Goal: Use online tool/utility: Utilize a website feature to perform a specific function

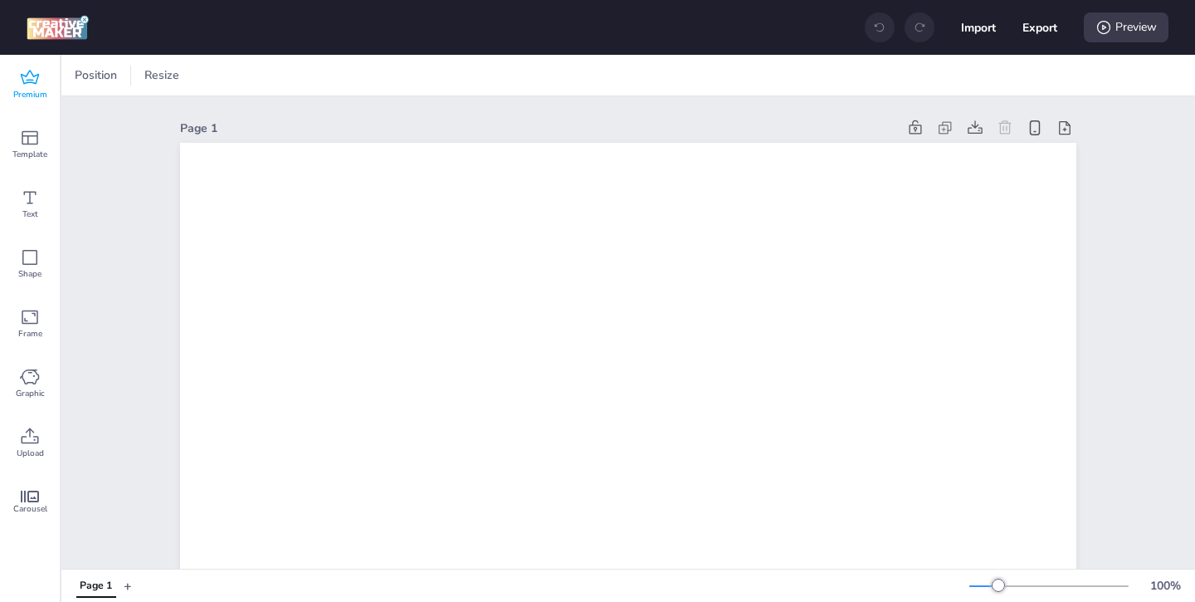
click at [27, 86] on icon at bounding box center [30, 78] width 20 height 20
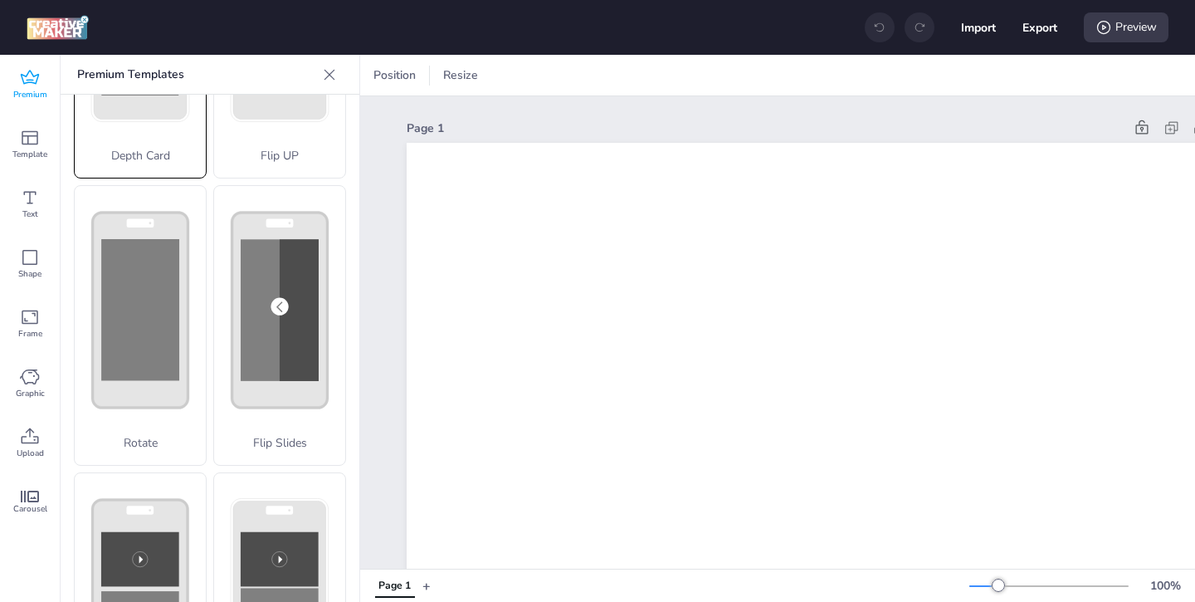
scroll to position [359, 0]
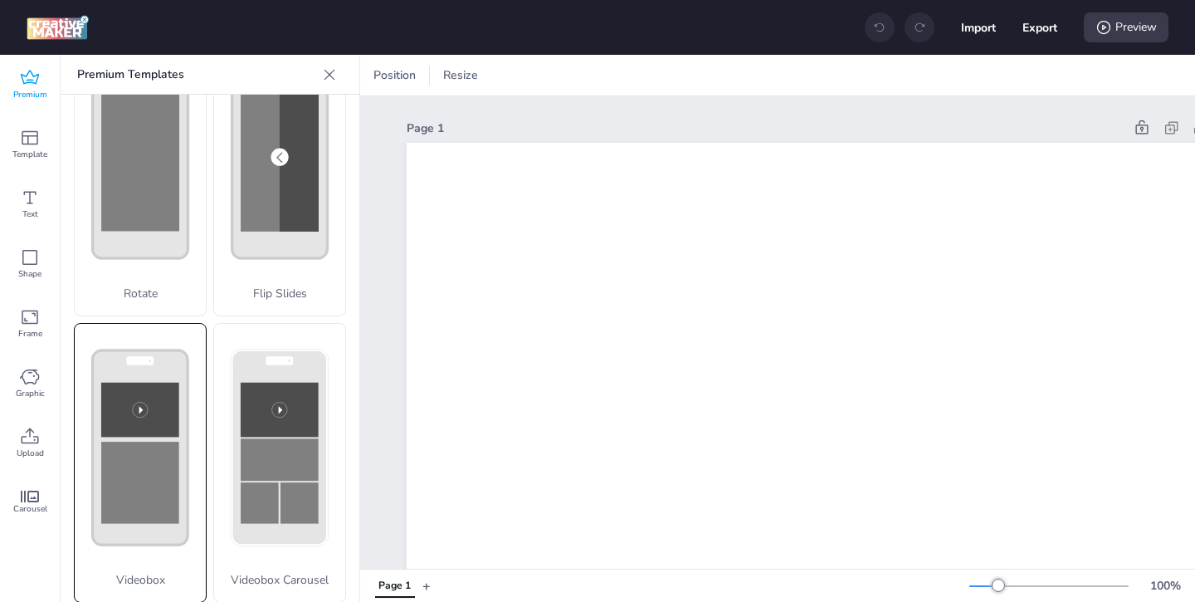
click at [150, 390] on rect at bounding box center [140, 410] width 78 height 55
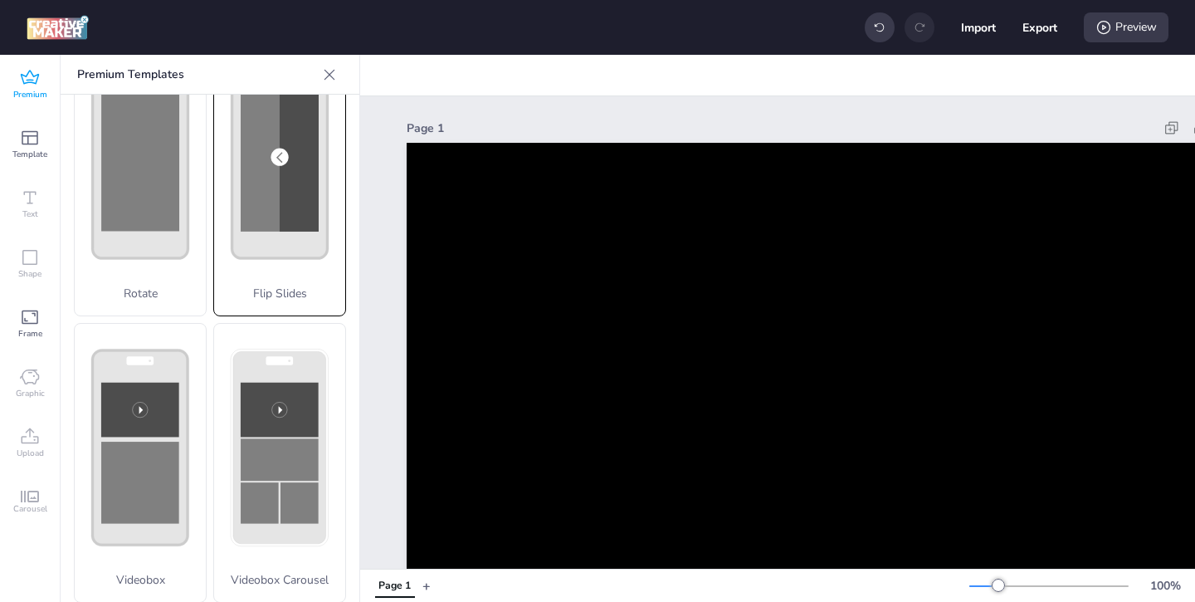
click at [241, 247] on div "Flip Slides" at bounding box center [279, 176] width 133 height 281
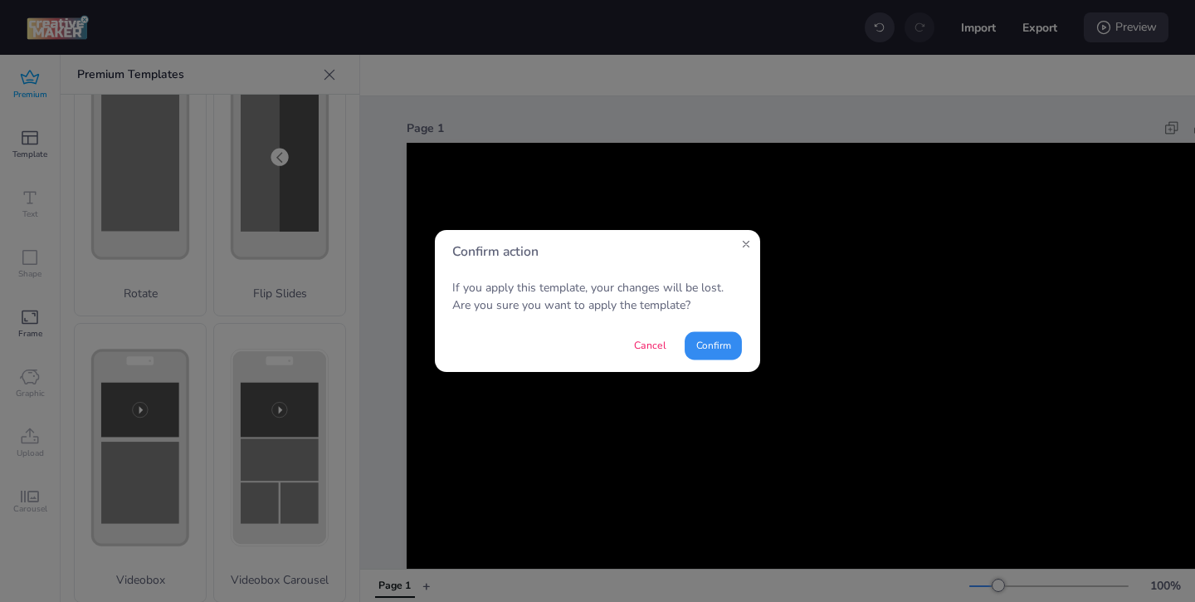
click at [696, 344] on button "Confirm" at bounding box center [713, 346] width 57 height 28
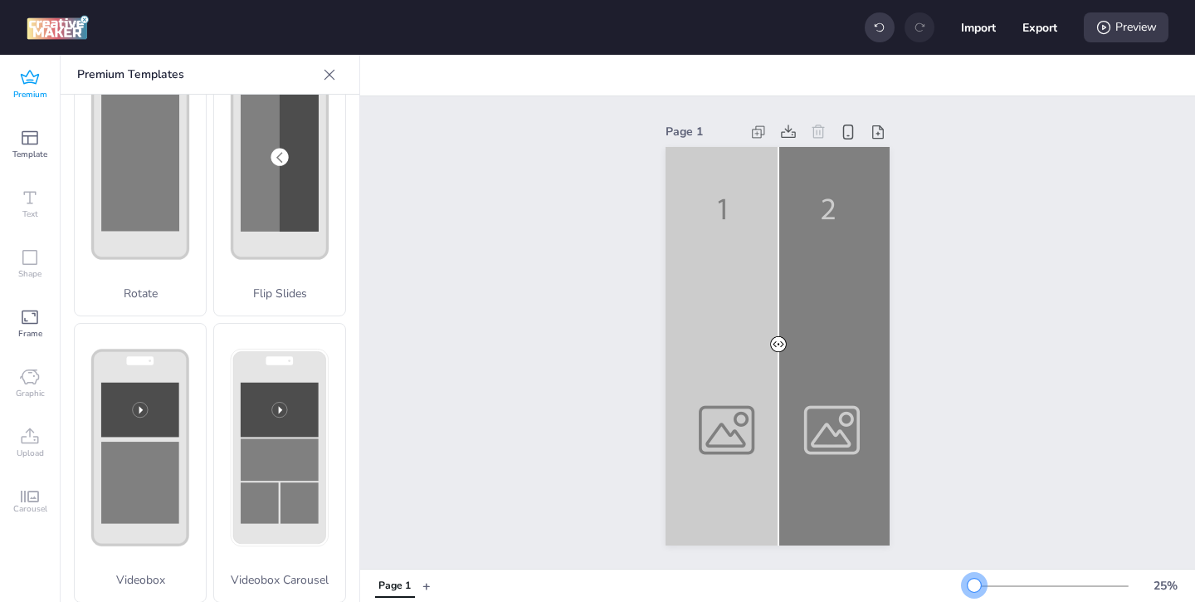
drag, startPoint x: 1003, startPoint y: 586, endPoint x: 975, endPoint y: 586, distance: 27.4
click at [974, 586] on div at bounding box center [974, 584] width 13 height 13
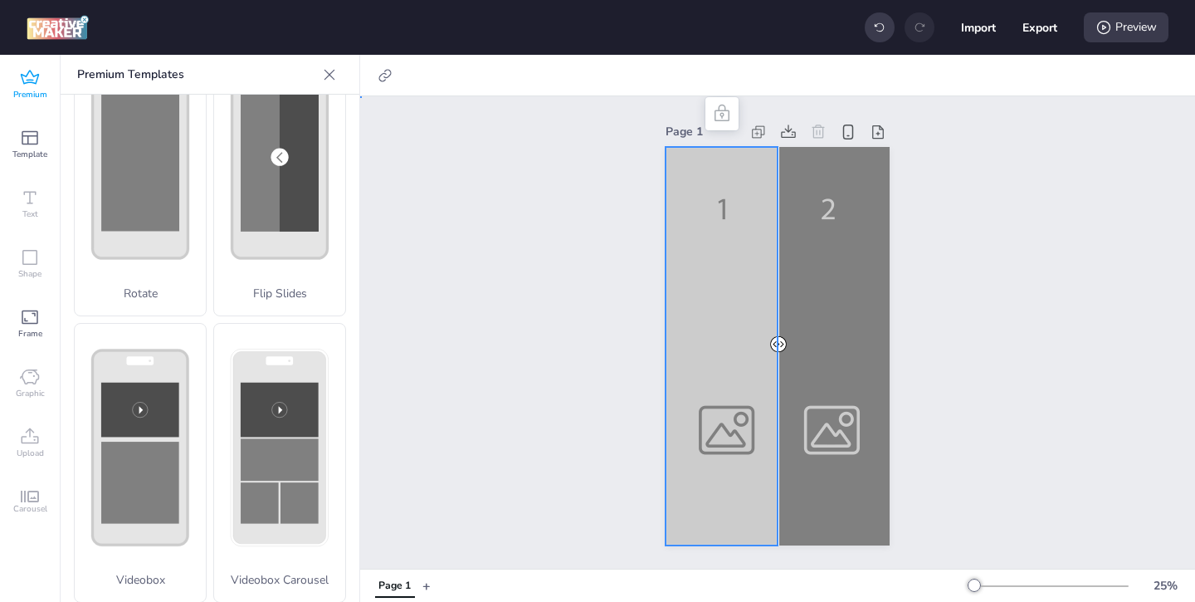
click at [739, 430] on div at bounding box center [778, 346] width 224 height 398
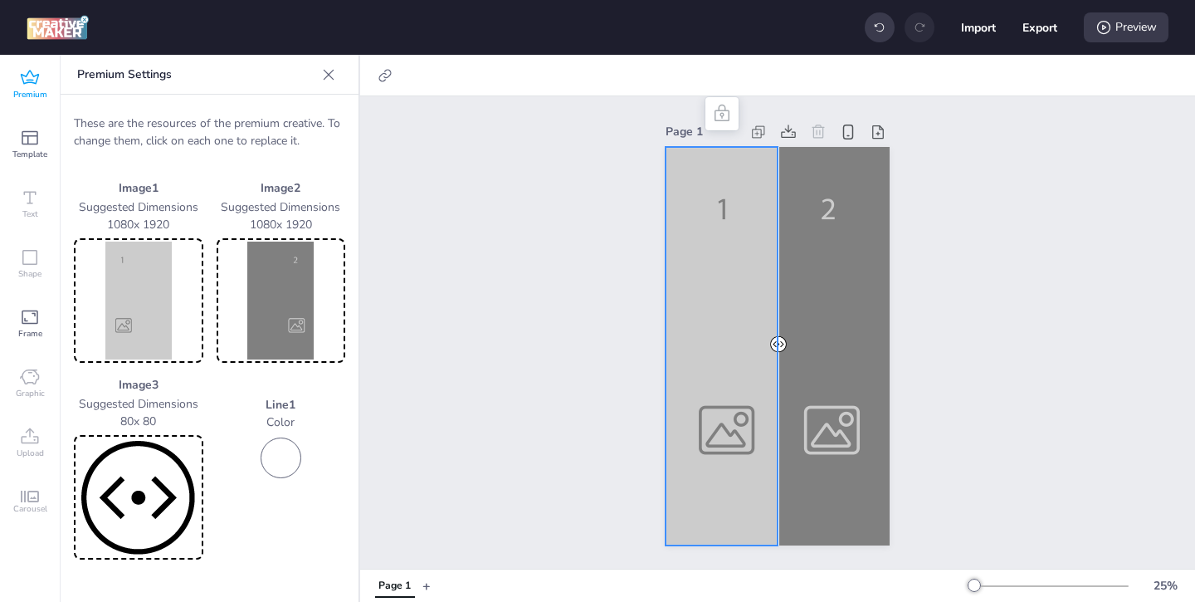
click at [165, 310] on img at bounding box center [138, 301] width 123 height 118
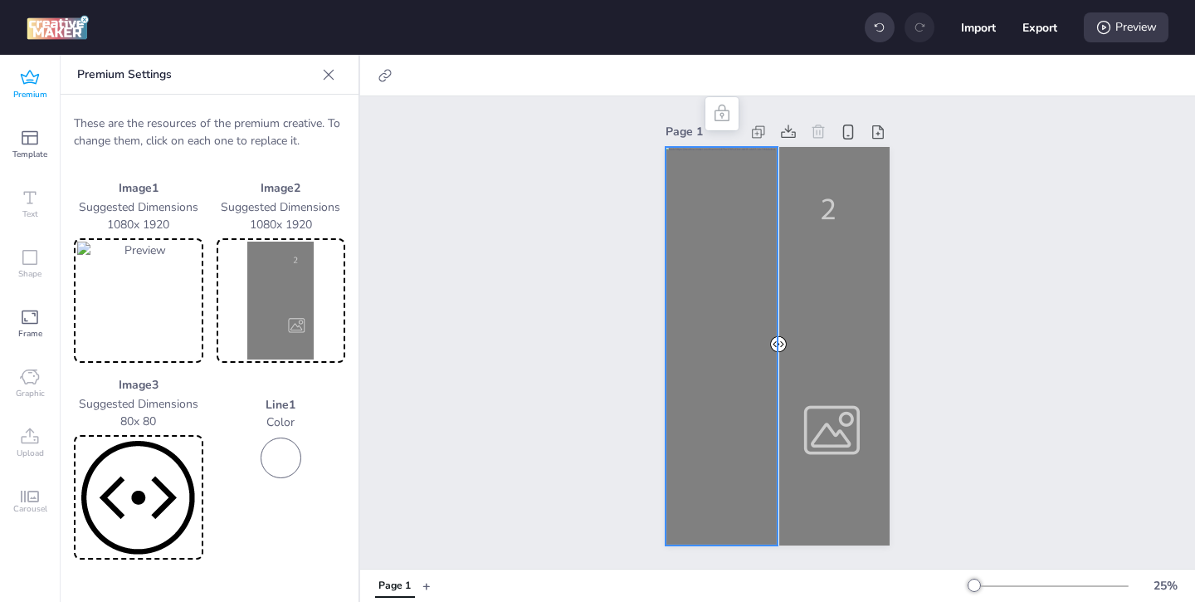
click at [302, 297] on img at bounding box center [281, 301] width 123 height 118
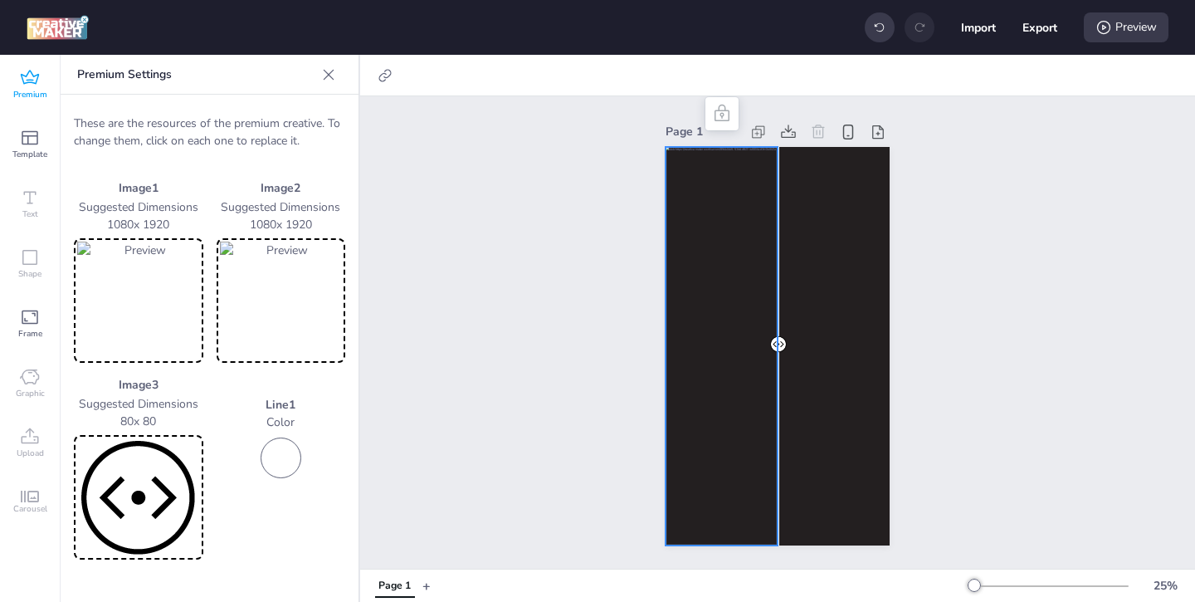
drag, startPoint x: 778, startPoint y: 348, endPoint x: 764, endPoint y: 348, distance: 13.3
click at [764, 147] on div at bounding box center [778, 147] width 224 height 0
drag, startPoint x: 778, startPoint y: 344, endPoint x: 762, endPoint y: 344, distance: 15.8
click at [762, 147] on div at bounding box center [778, 147] width 224 height 0
click at [1096, 37] on div "Preview" at bounding box center [1126, 27] width 85 height 30
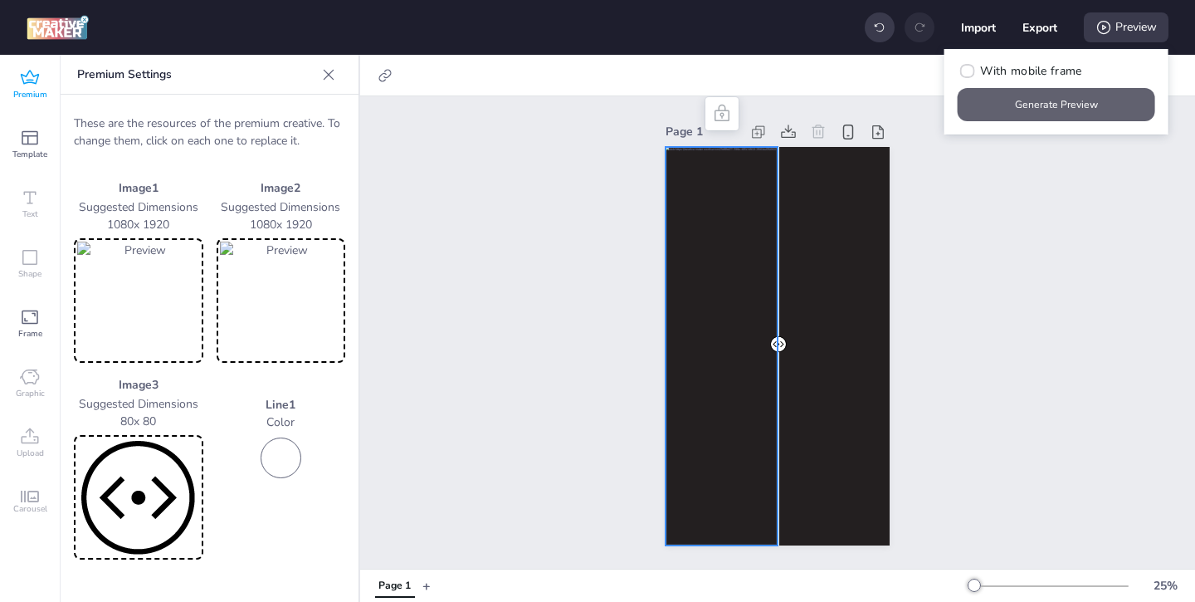
click at [1061, 93] on button "Generate Preview" at bounding box center [1057, 104] width 198 height 33
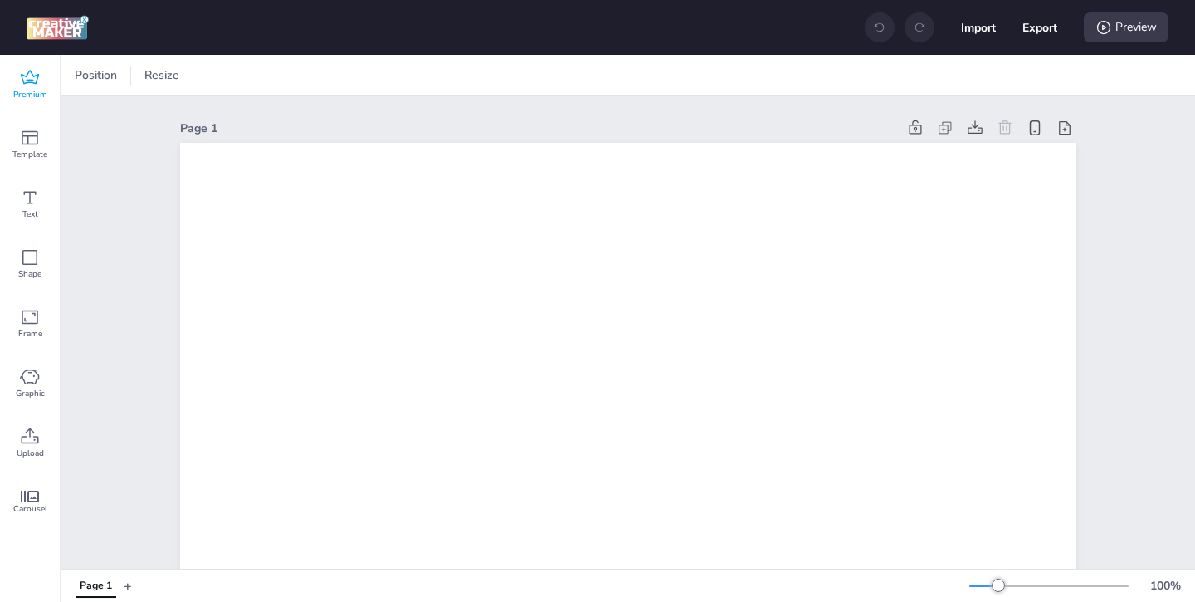
click at [31, 79] on icon at bounding box center [30, 78] width 20 height 20
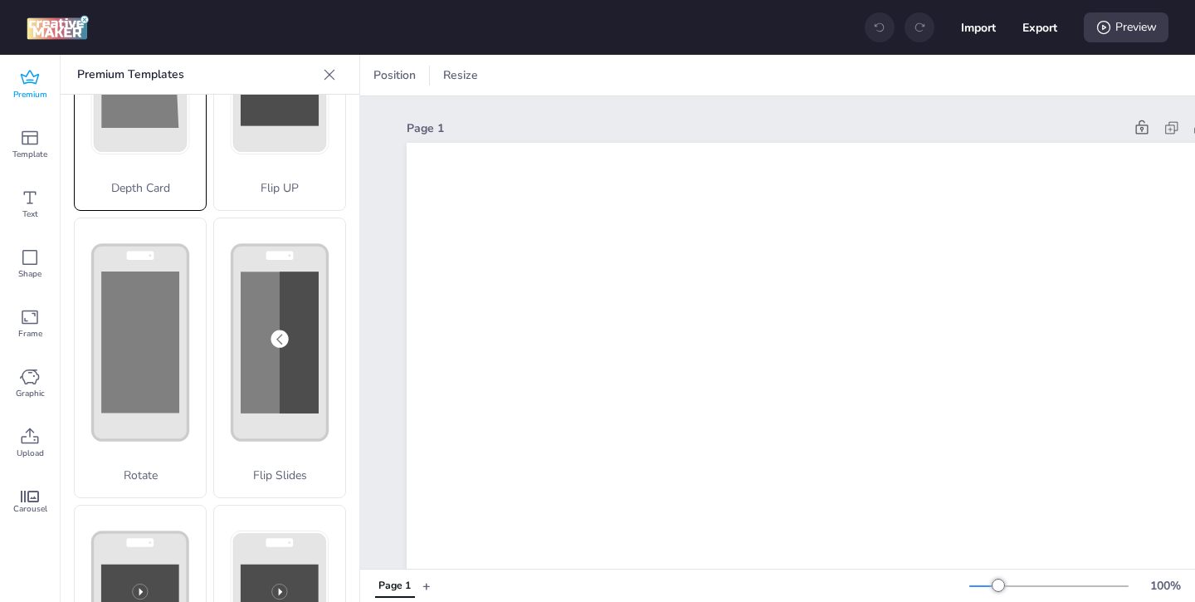
scroll to position [242, 0]
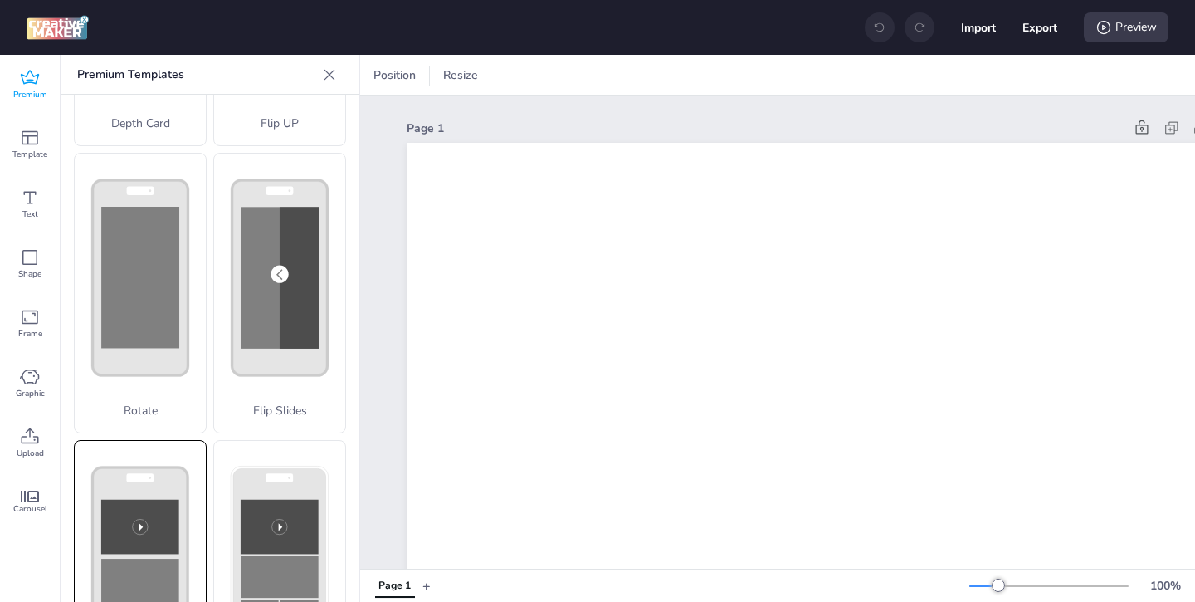
click at [153, 485] on rect at bounding box center [140, 564] width 95 height 195
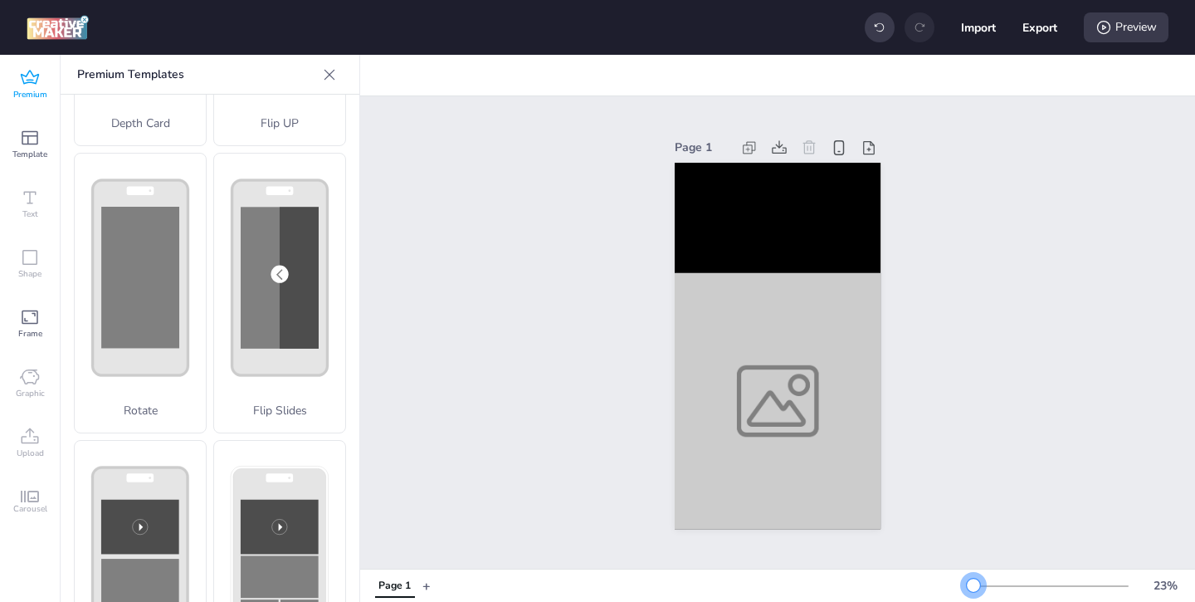
drag, startPoint x: 993, startPoint y: 582, endPoint x: 974, endPoint y: 583, distance: 19.1
click at [974, 583] on div at bounding box center [973, 584] width 13 height 13
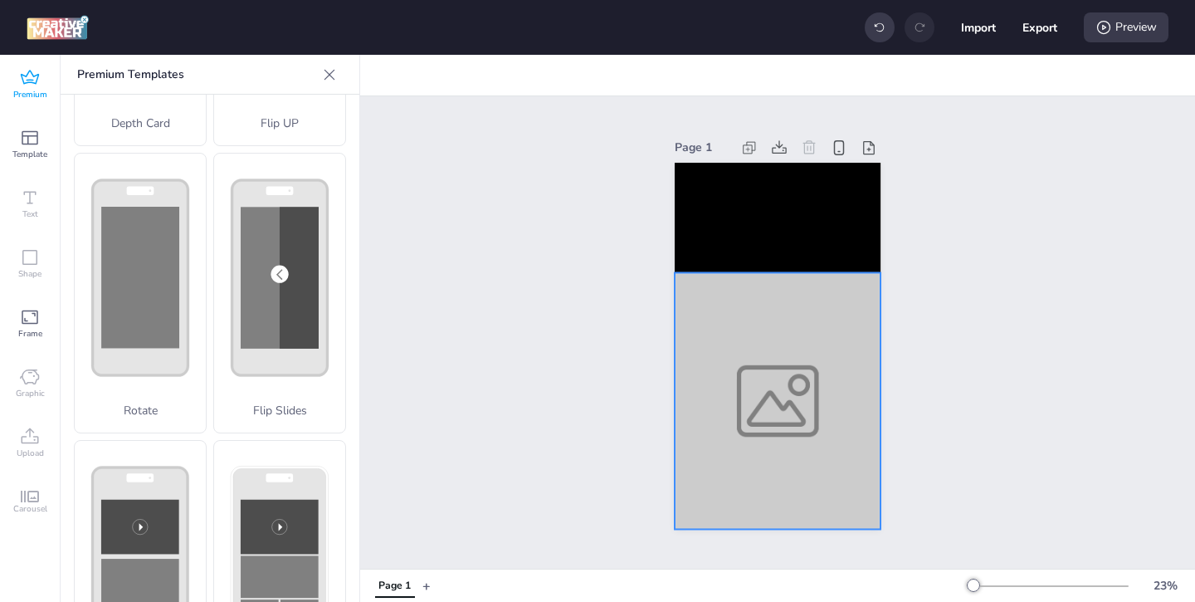
click at [782, 427] on div at bounding box center [778, 400] width 206 height 256
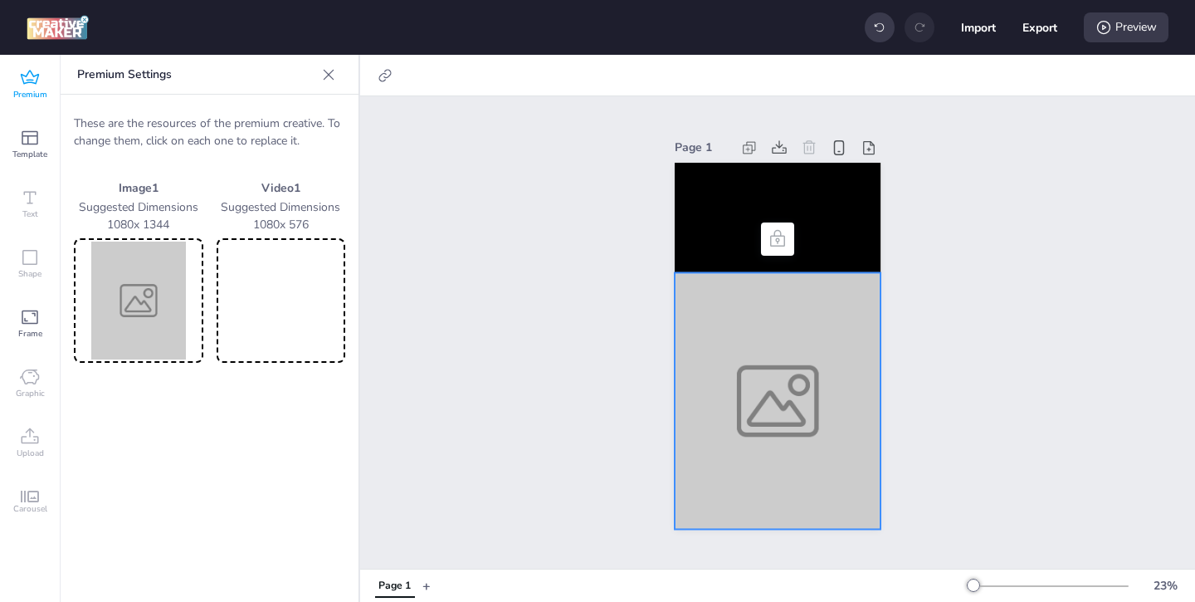
click at [193, 340] on img at bounding box center [138, 301] width 123 height 118
click at [708, 407] on div at bounding box center [778, 400] width 206 height 256
click at [119, 291] on img at bounding box center [138, 301] width 123 height 118
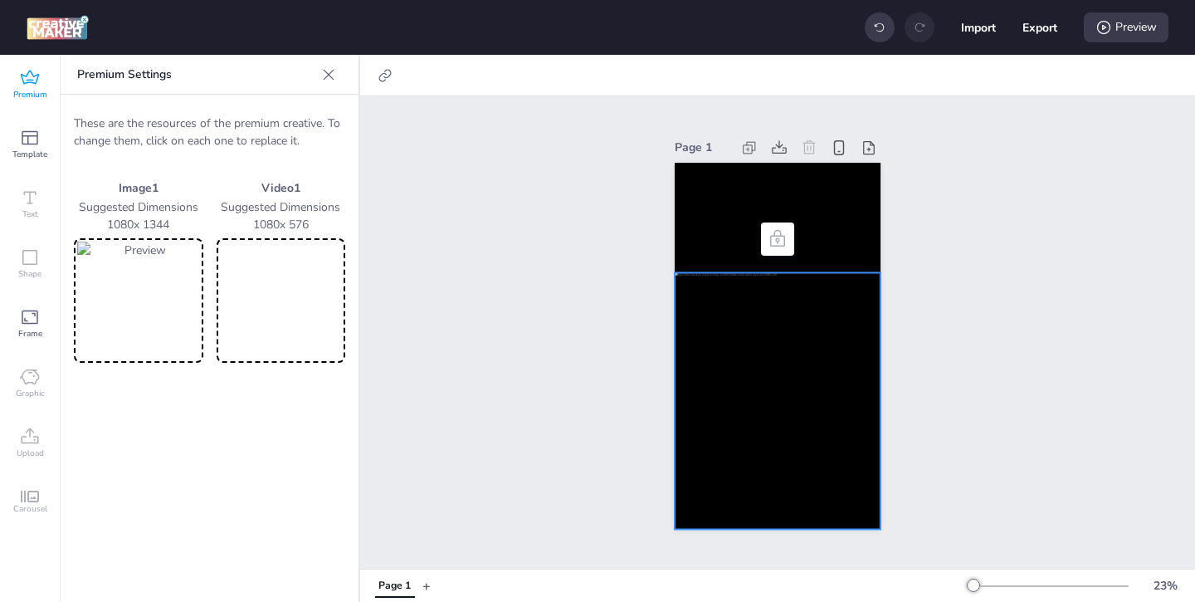
click at [322, 312] on video at bounding box center [281, 301] width 123 height 118
click at [711, 229] on video at bounding box center [778, 218] width 206 height 110
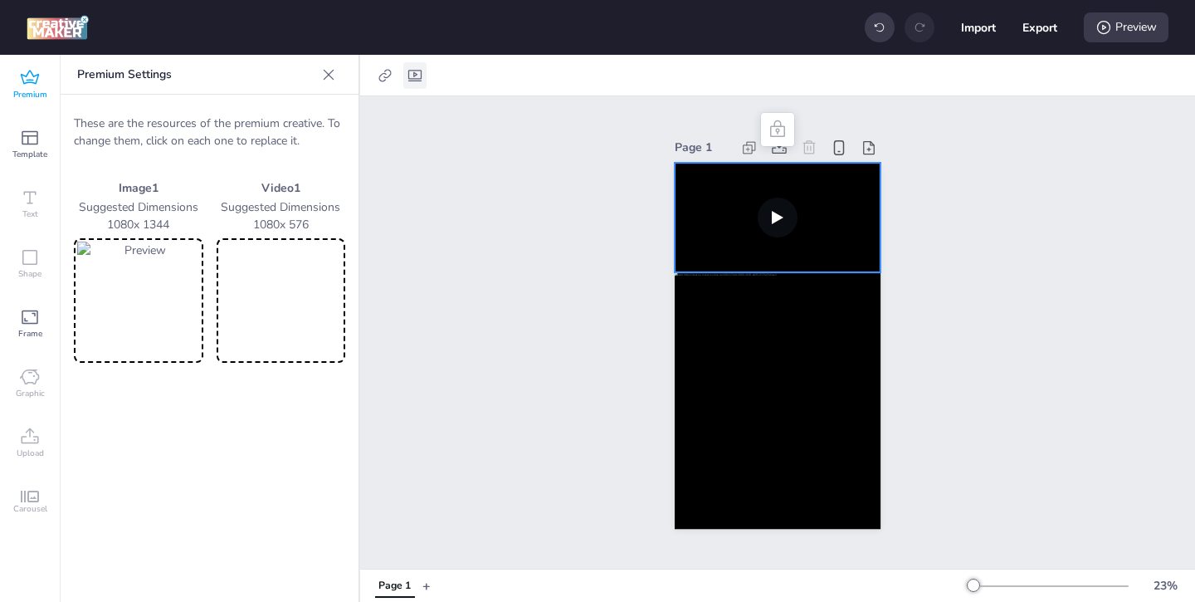
click at [407, 71] on icon at bounding box center [415, 75] width 17 height 17
select select "contain"
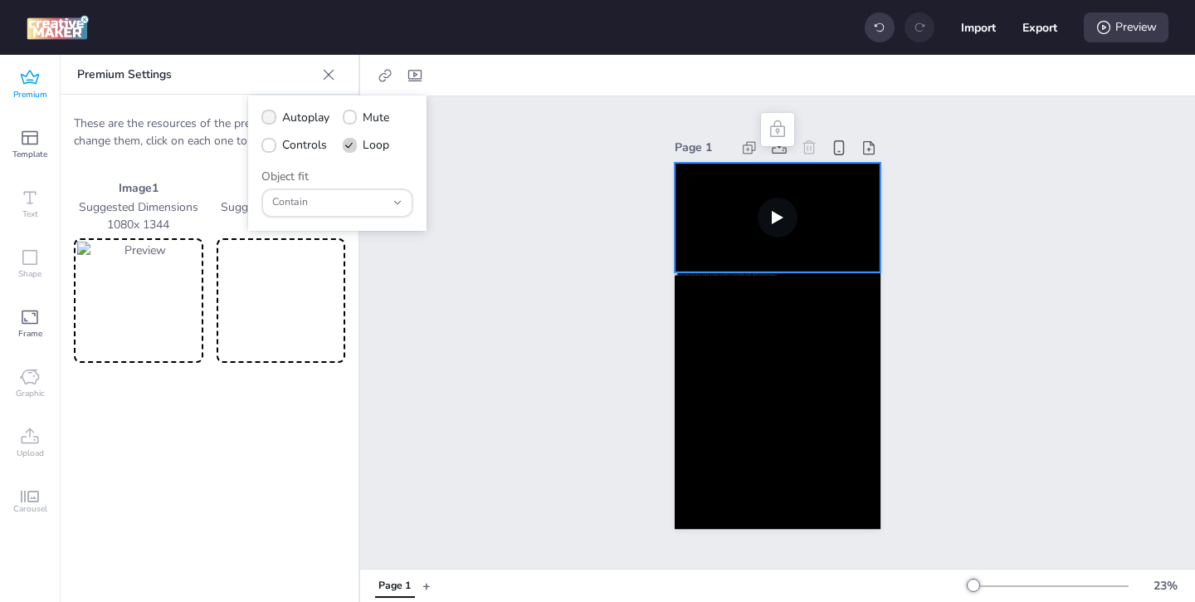
click at [282, 115] on span "Autoplay" at bounding box center [305, 117] width 47 height 17
click at [271, 119] on input "Autoplay" at bounding box center [266, 124] width 11 height 11
checkbox input "true"
click at [279, 144] on label "Controls" at bounding box center [294, 144] width 77 height 29
click at [271, 146] on input "Controls" at bounding box center [266, 151] width 11 height 11
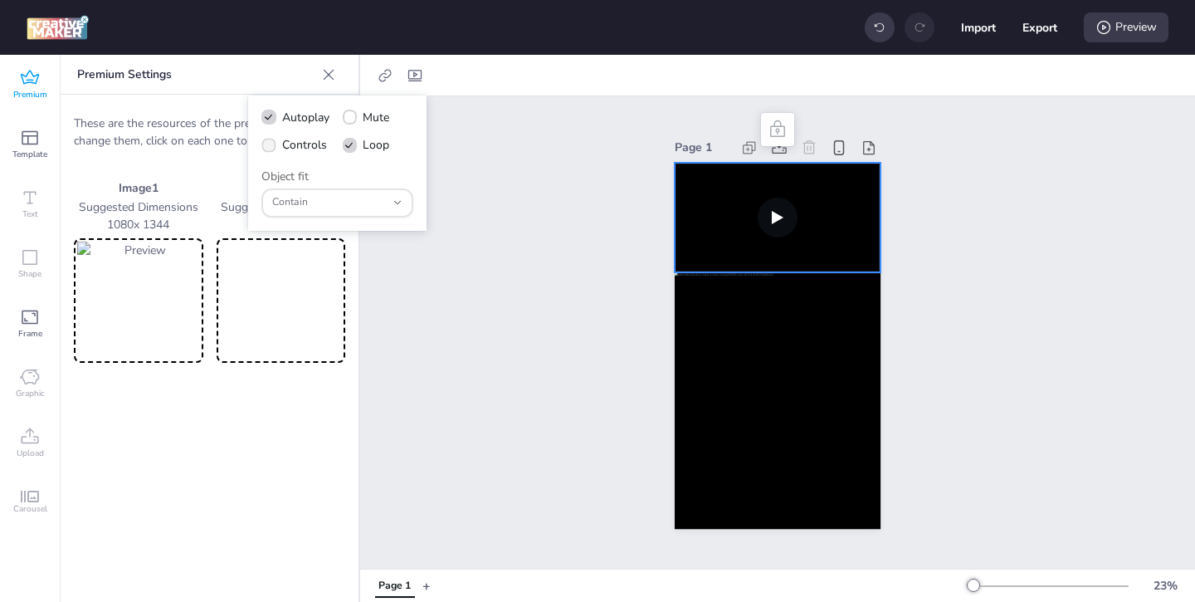
checkbox input "true"
click at [1107, 27] on icon at bounding box center [1104, 27] width 17 height 17
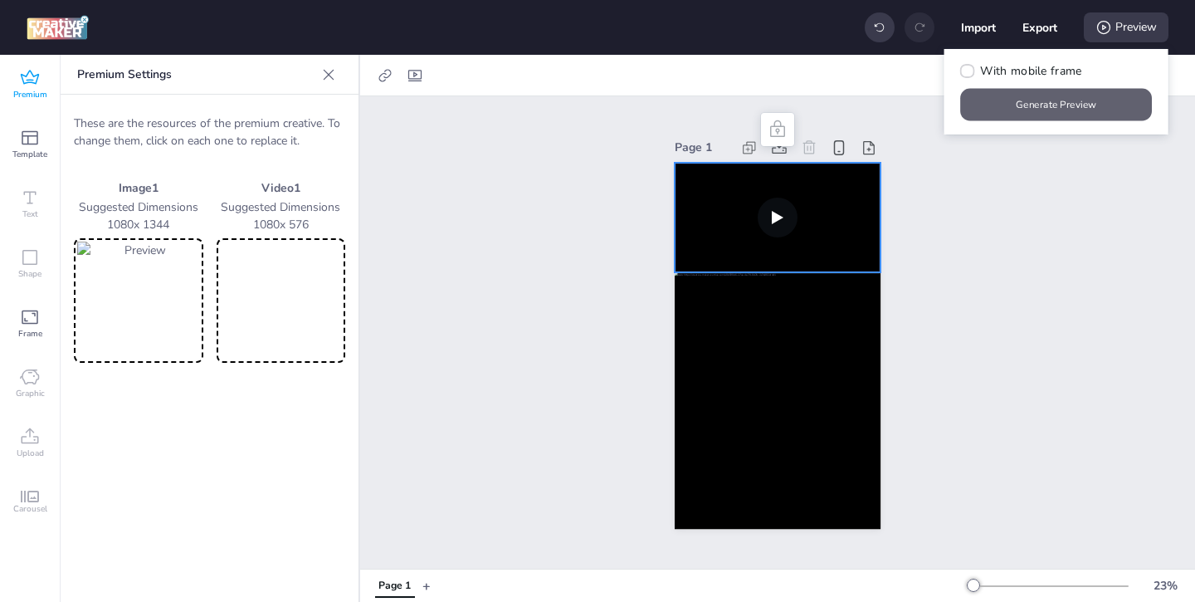
click at [997, 115] on button "Generate Preview" at bounding box center [1057, 105] width 192 height 32
